Goal: Navigation & Orientation: Find specific page/section

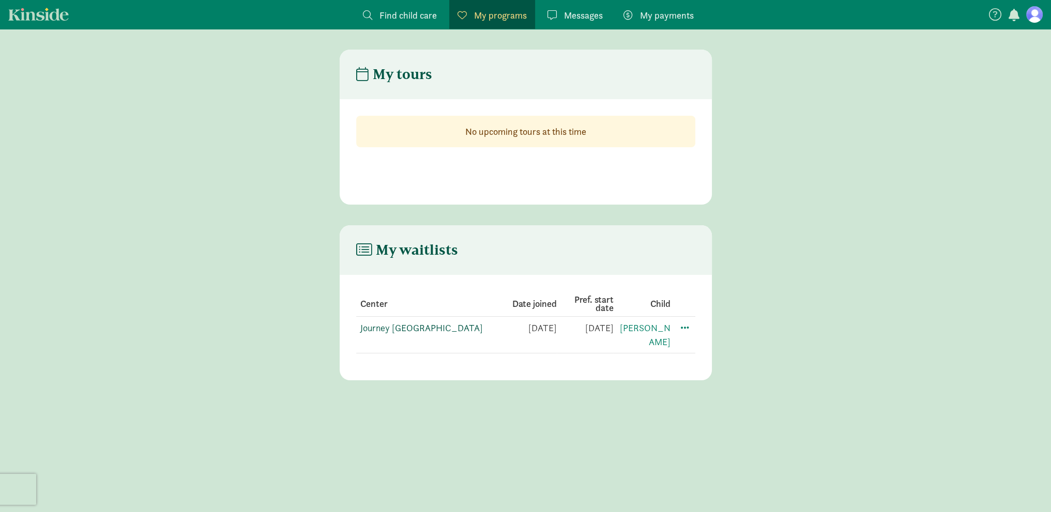
click at [409, 328] on link "Journey [GEOGRAPHIC_DATA]" at bounding box center [421, 328] width 123 height 12
click at [569, 11] on span "Messages" at bounding box center [583, 15] width 39 height 14
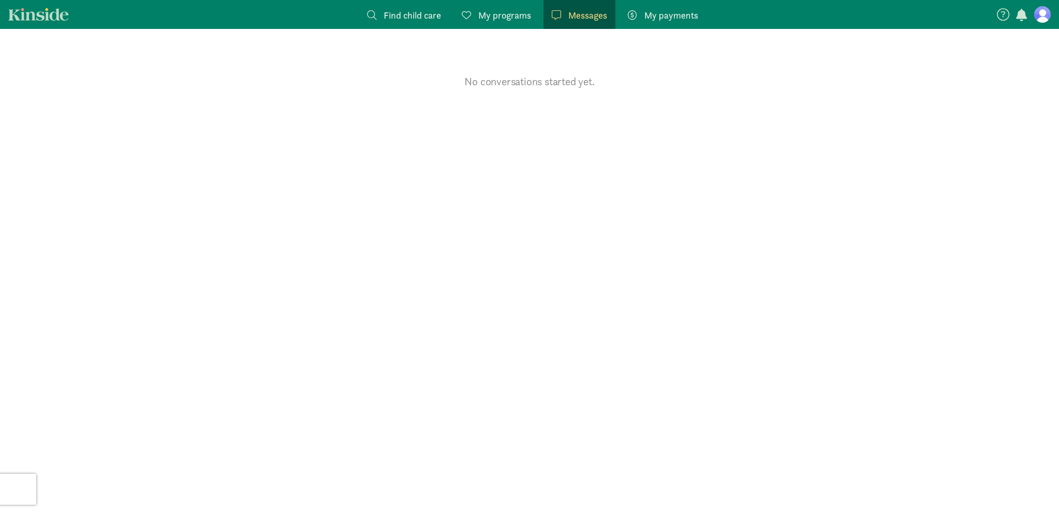
click at [487, 18] on span "My programs" at bounding box center [504, 15] width 53 height 14
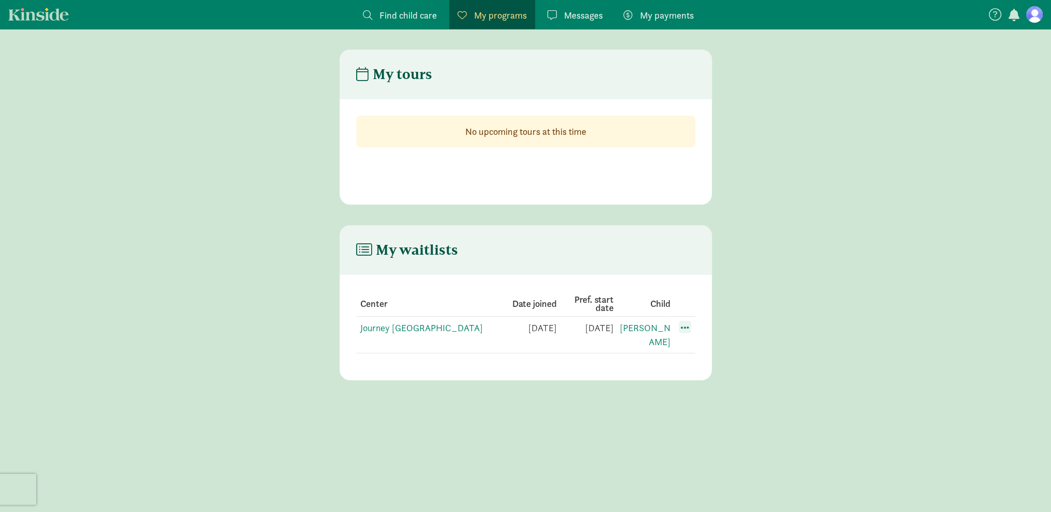
click at [686, 329] on span at bounding box center [685, 327] width 12 height 12
click at [832, 286] on main "My waitlists Center Date joined Pref. start date Child Journey Discovery Center…" at bounding box center [525, 302] width 1051 height 155
click at [657, 326] on link "[PERSON_NAME]" at bounding box center [645, 335] width 51 height 26
drag, startPoint x: 579, startPoint y: 301, endPoint x: 598, endPoint y: 301, distance: 18.6
click at [614, 301] on th "Pref. start date" at bounding box center [642, 304] width 57 height 25
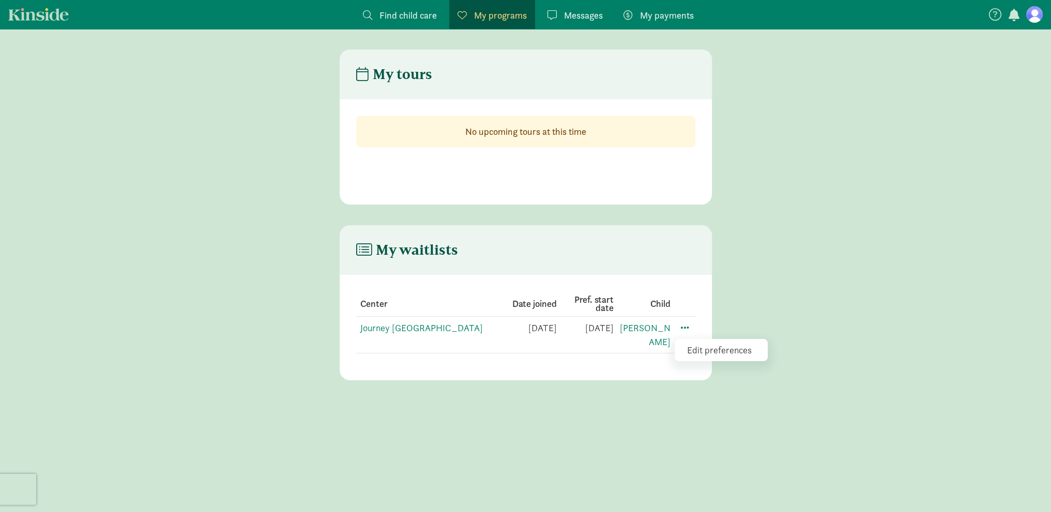
click at [614, 296] on th "Pref. start date" at bounding box center [642, 304] width 57 height 25
click at [792, 299] on main "My waitlists Center Date joined Pref. start date Child Journey Discovery Center…" at bounding box center [525, 302] width 1051 height 155
click at [414, 16] on span "Find child care" at bounding box center [407, 15] width 57 height 14
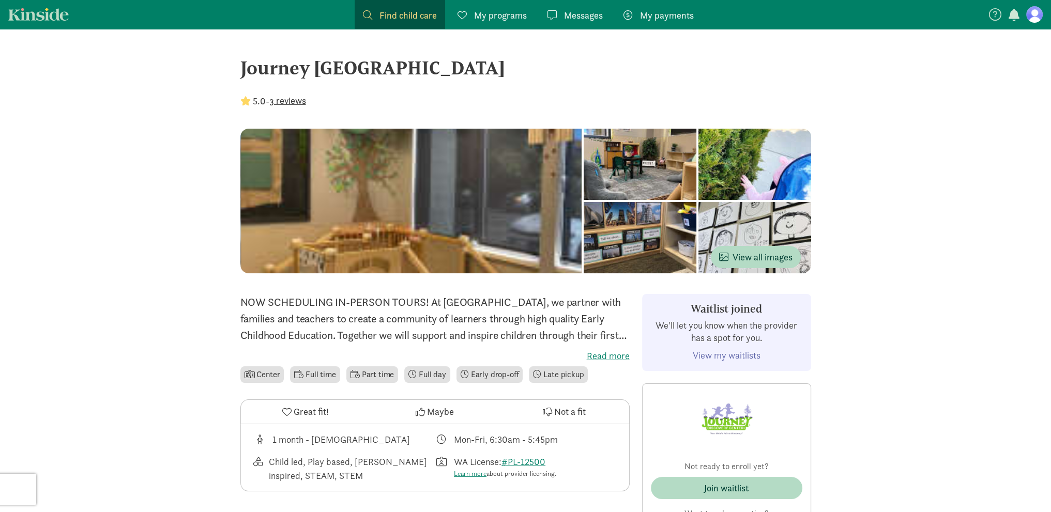
click at [617, 357] on label "Read more" at bounding box center [434, 356] width 389 height 12
click at [0, 0] on input "Read more" at bounding box center [0, 0] width 0 height 0
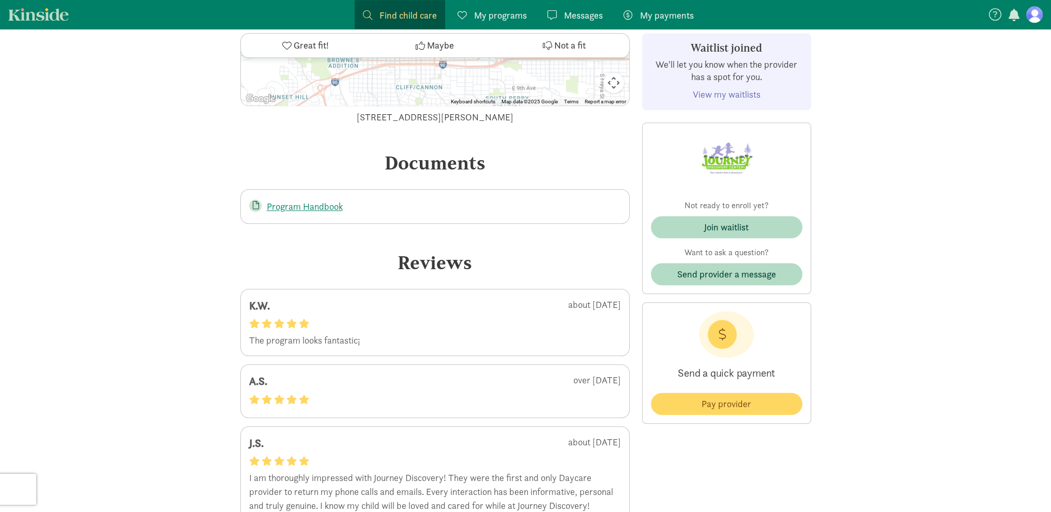
scroll to position [1603, 0]
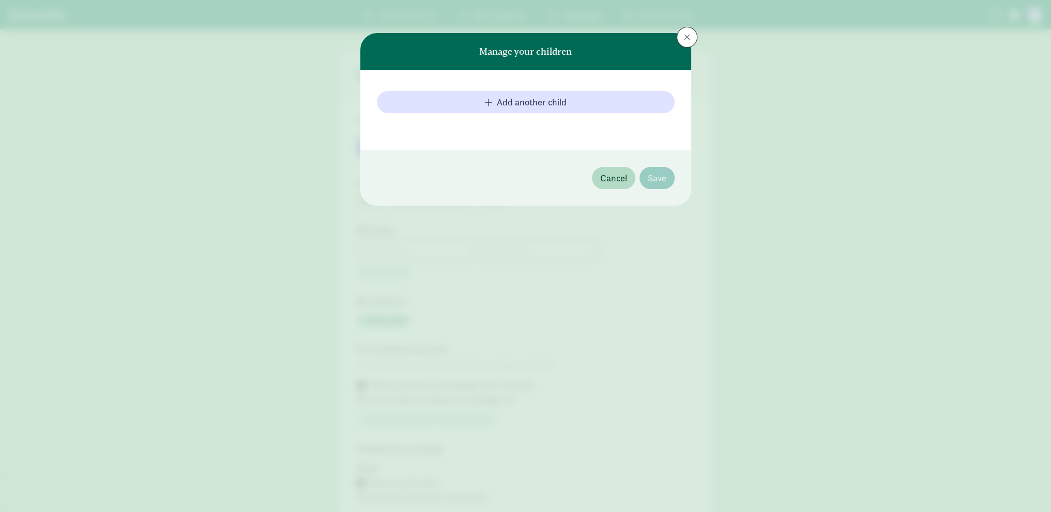
type input "Yu"
type input "Wang"
type input "5092124907"
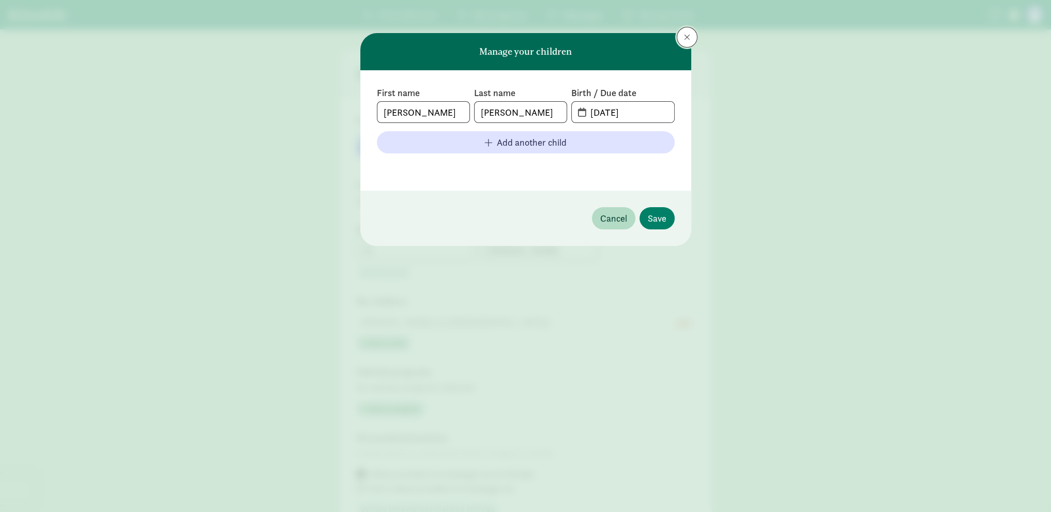
click at [689, 35] on span at bounding box center [687, 37] width 6 height 8
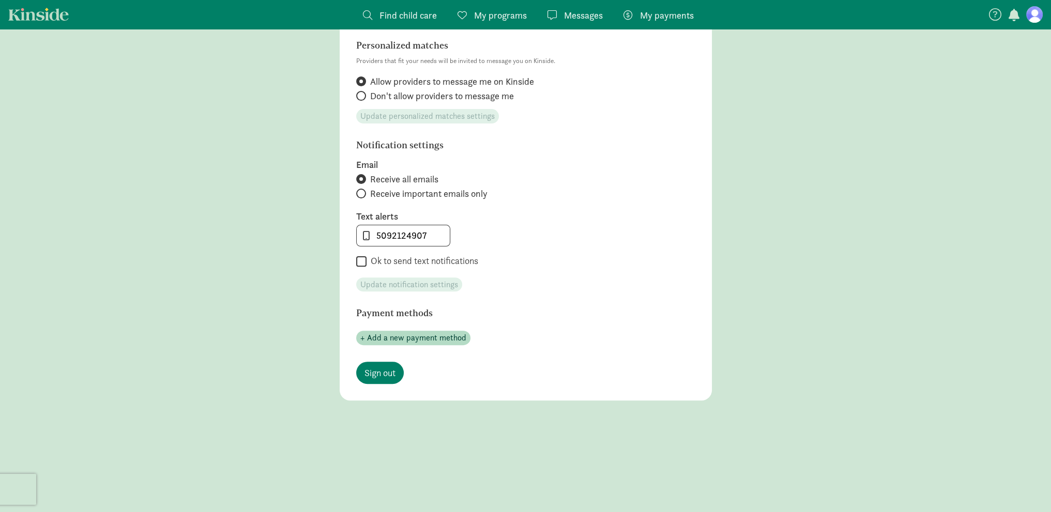
scroll to position [395, 0]
